Goal: Task Accomplishment & Management: Manage account settings

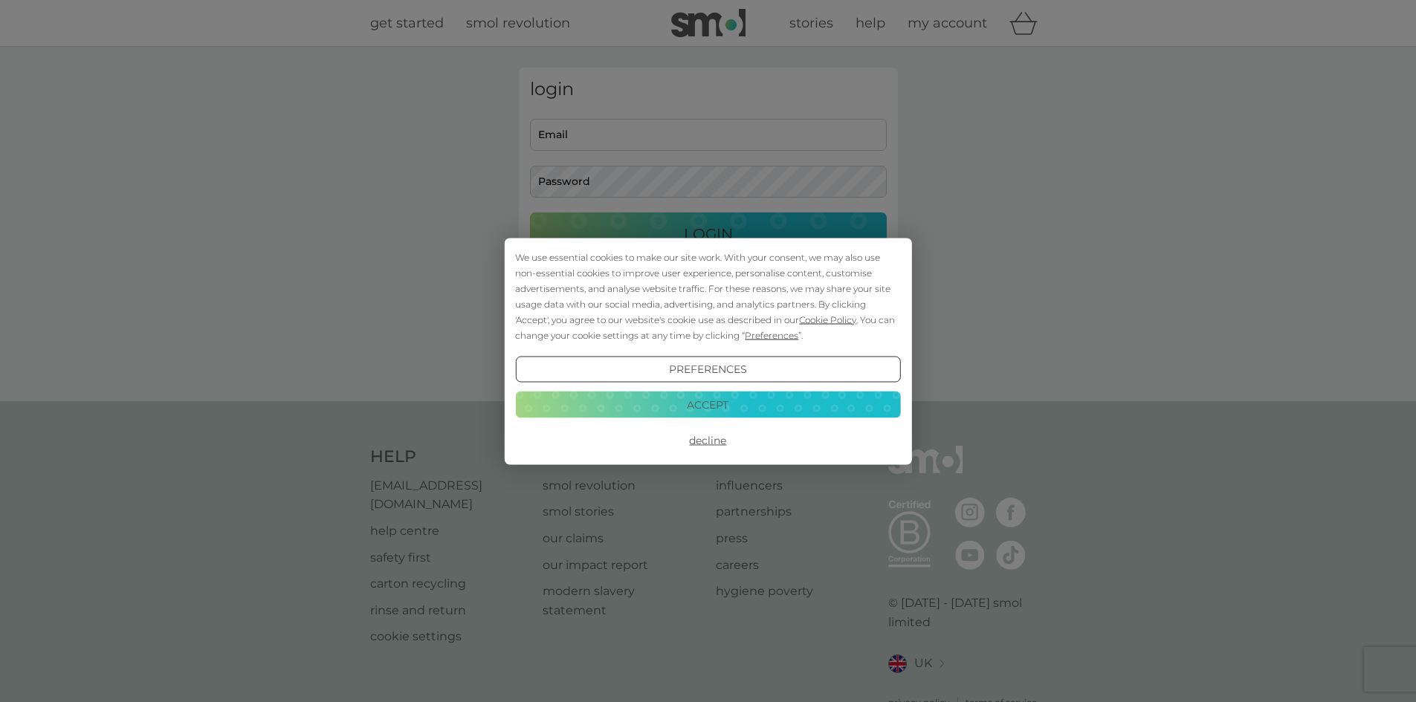
click at [708, 408] on button "Accept" at bounding box center [707, 405] width 385 height 27
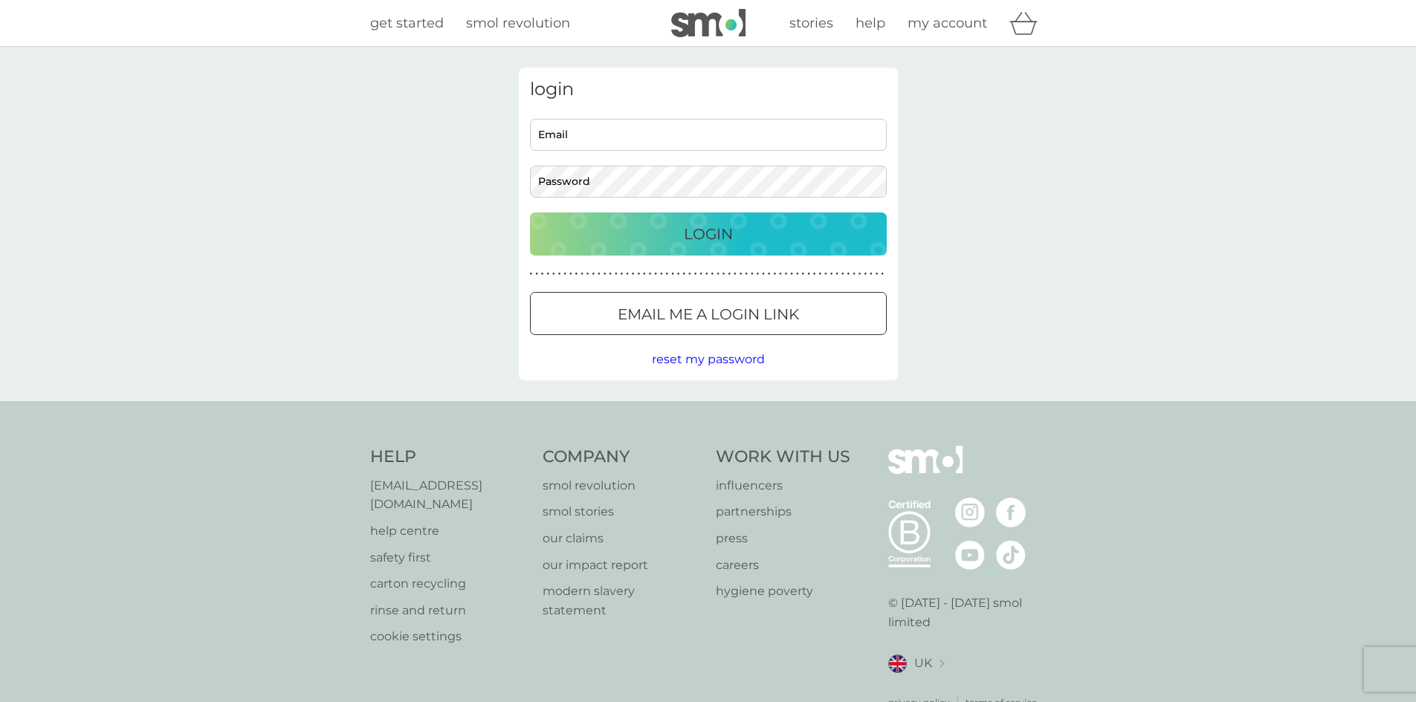
click at [687, 323] on p "Email me a login link" at bounding box center [708, 314] width 181 height 24
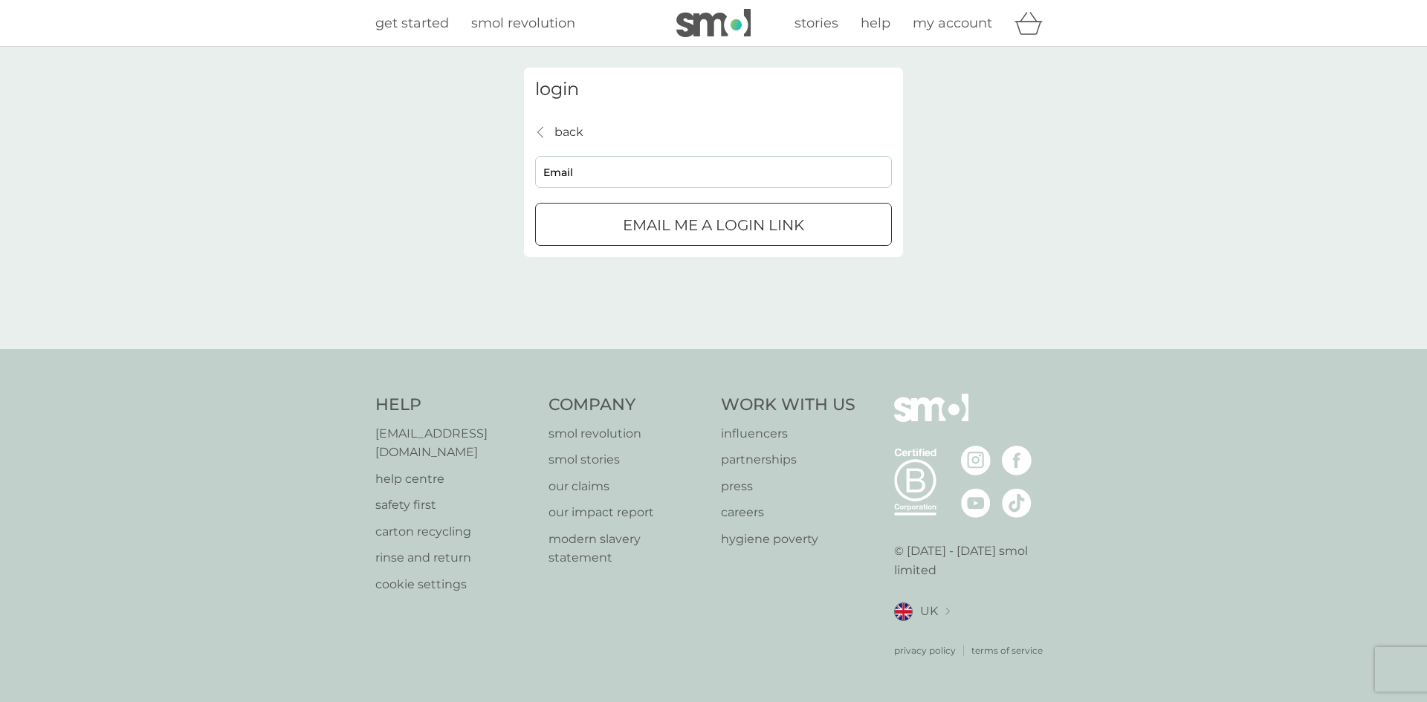
click at [603, 171] on input "Email" at bounding box center [713, 172] width 357 height 32
type input "[EMAIL_ADDRESS][DOMAIN_NAME]"
click at [708, 226] on div "submit" at bounding box center [714, 226] width 54 height 16
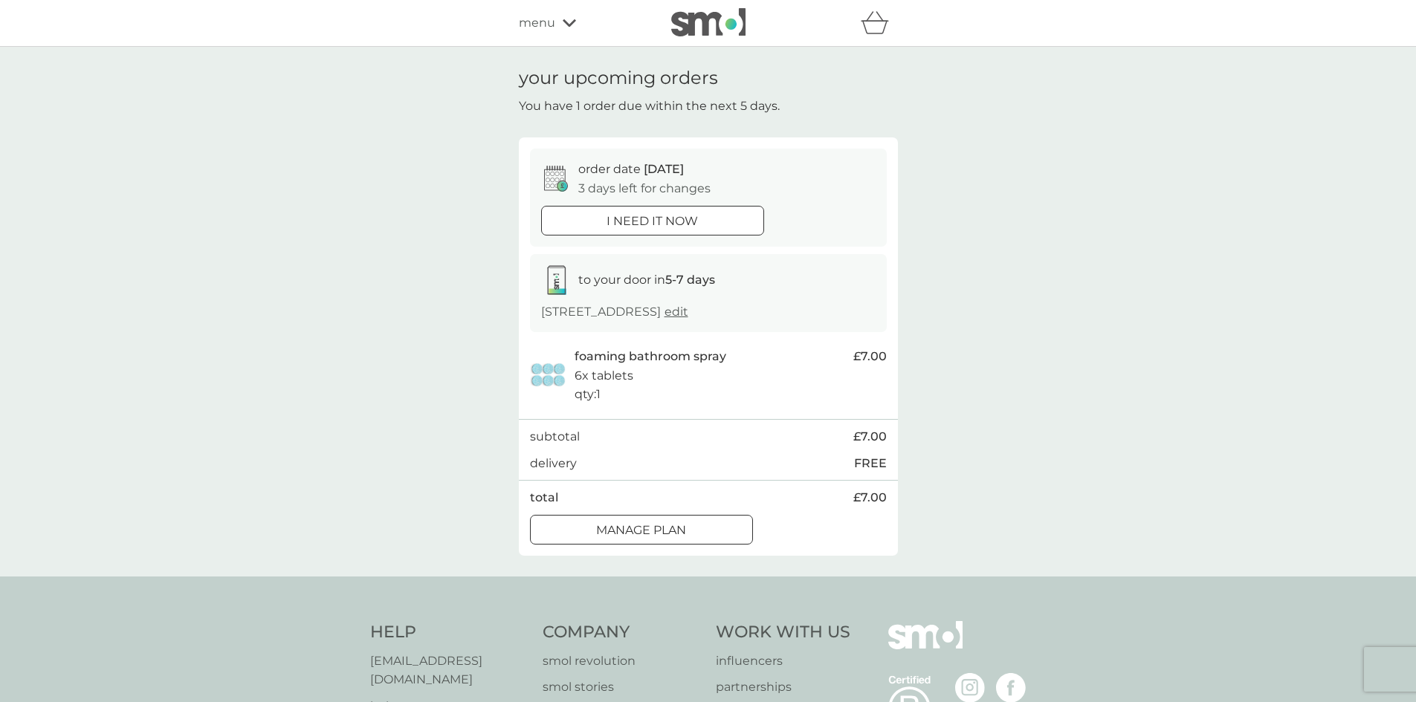
click at [658, 531] on div at bounding box center [642, 530] width 54 height 16
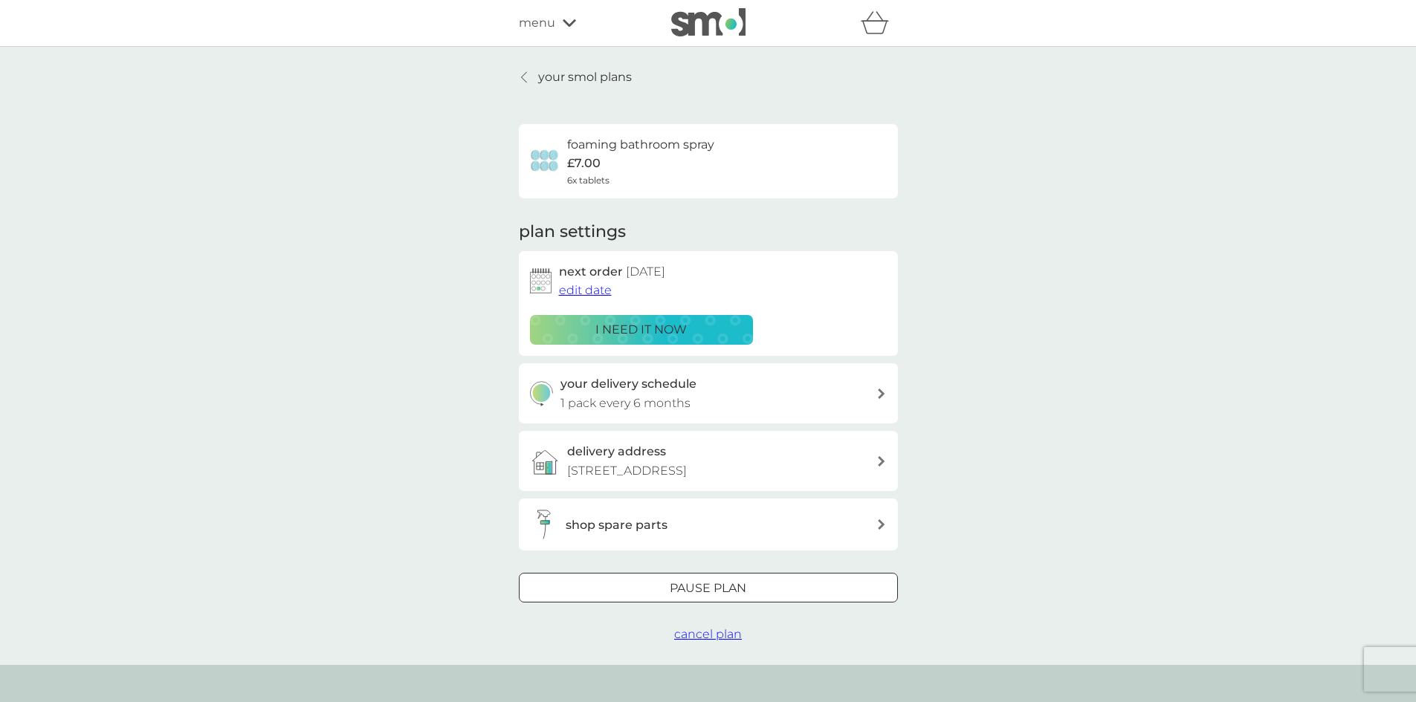
click at [598, 291] on span "edit date" at bounding box center [585, 290] width 53 height 14
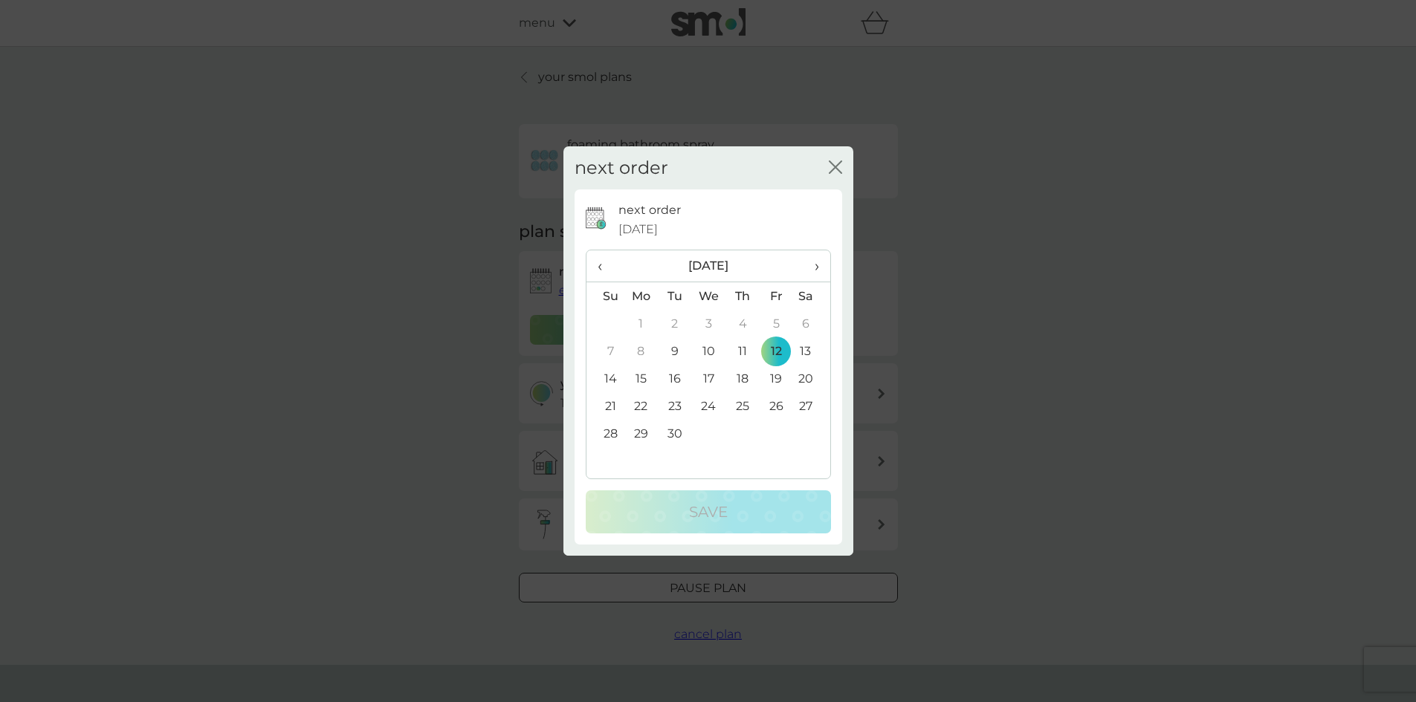
click at [822, 267] on th "›" at bounding box center [810, 266] width 37 height 32
drag, startPoint x: 755, startPoint y: 169, endPoint x: 757, endPoint y: 250, distance: 81.0
click at [757, 250] on div "next order close next order 12 Sep 2025 ‹ November 2025 › Su Mo Tu We Th Fr Sa …" at bounding box center [708, 351] width 290 height 410
click at [826, 165] on div "next order close" at bounding box center [708, 168] width 290 height 44
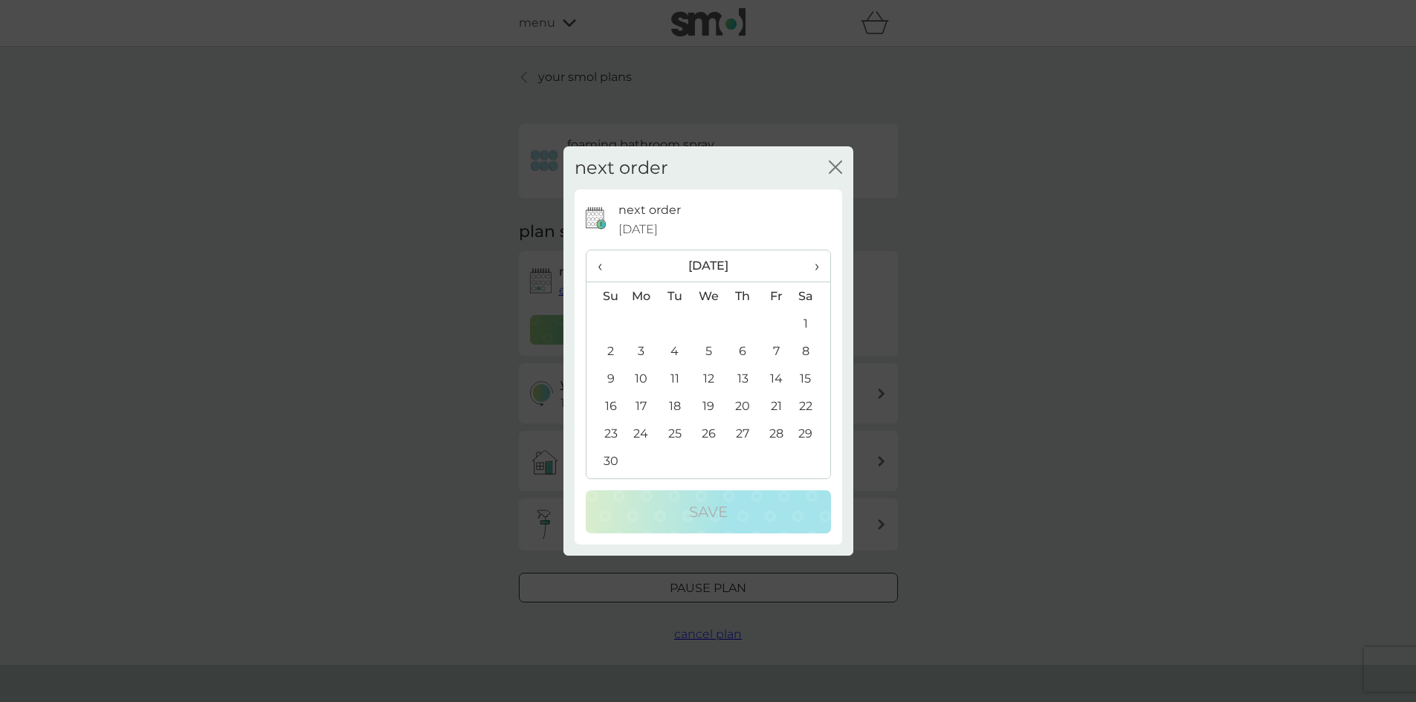
click at [809, 271] on span "›" at bounding box center [810, 265] width 15 height 31
click at [707, 435] on td "31" at bounding box center [708, 433] width 34 height 27
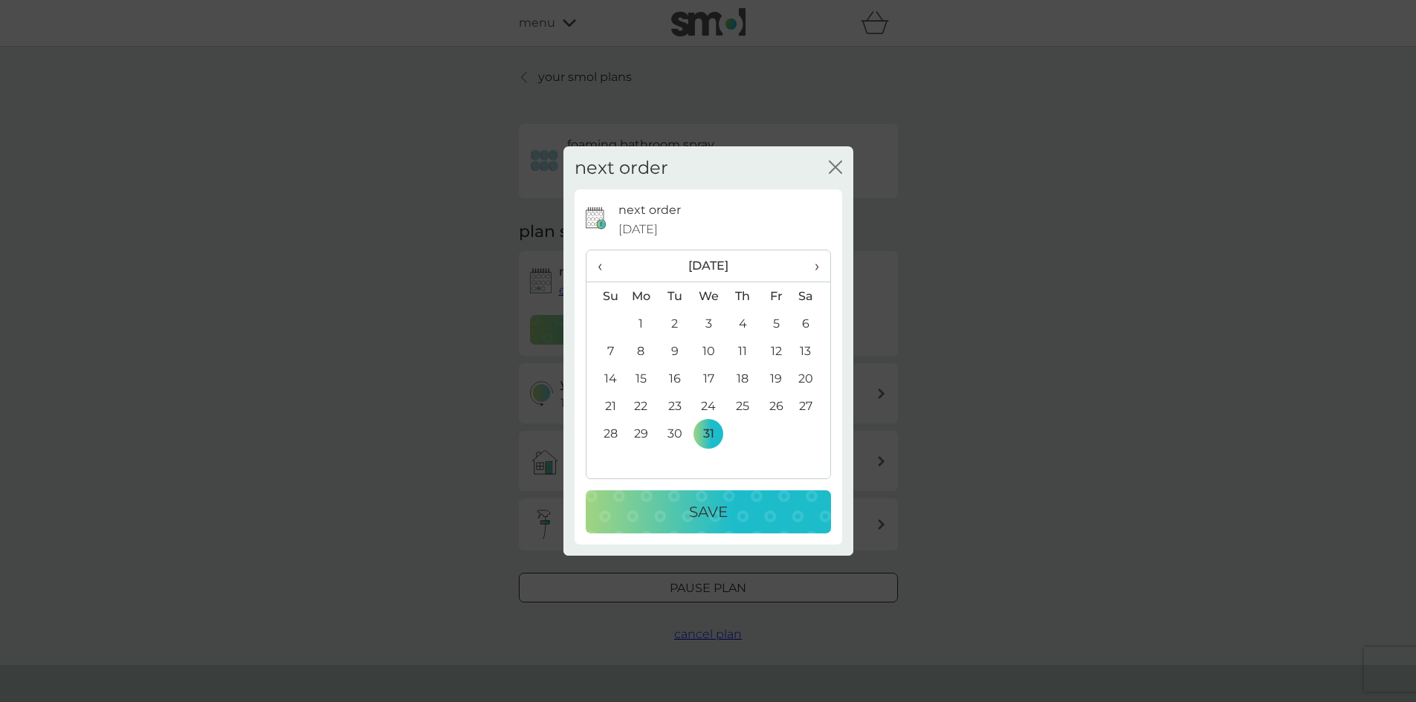
click at [748, 514] on div "Save" at bounding box center [709, 512] width 216 height 24
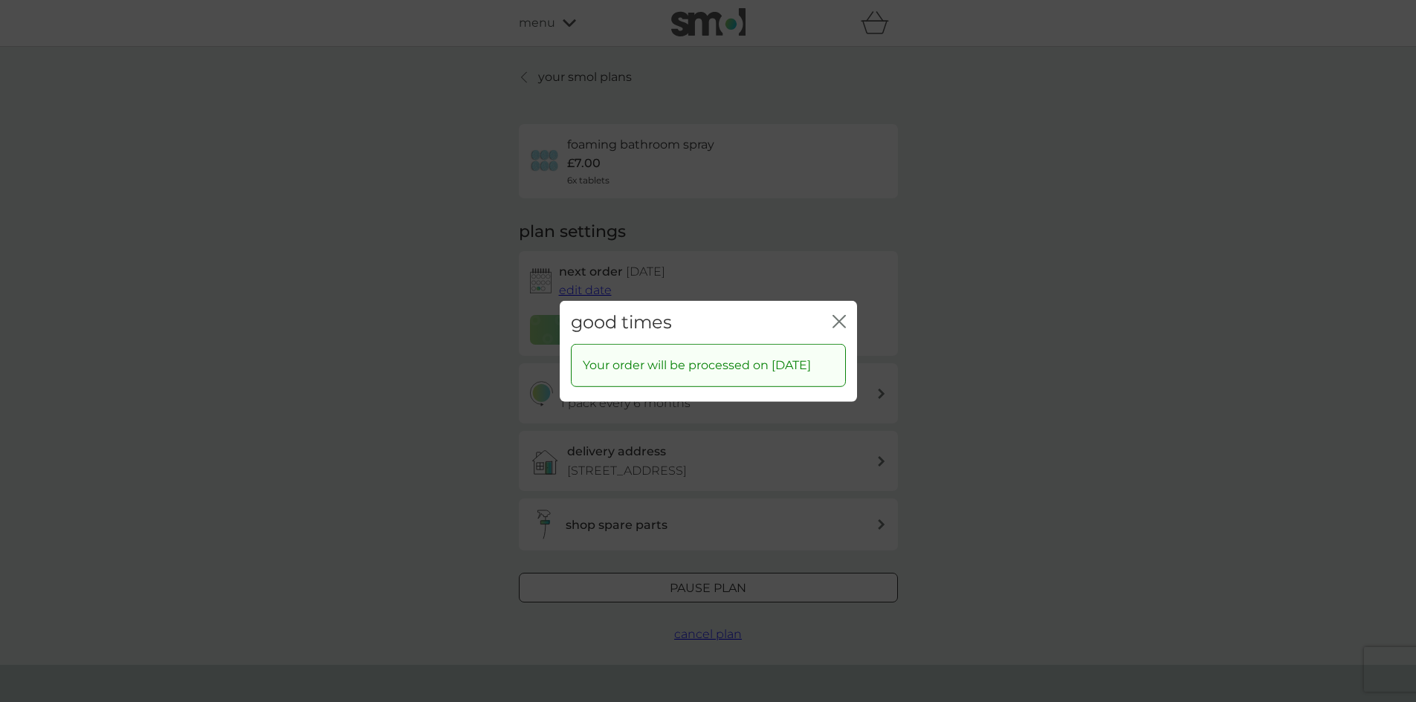
click at [842, 314] on icon "close" at bounding box center [838, 320] width 13 height 13
